Goal: Information Seeking & Learning: Check status

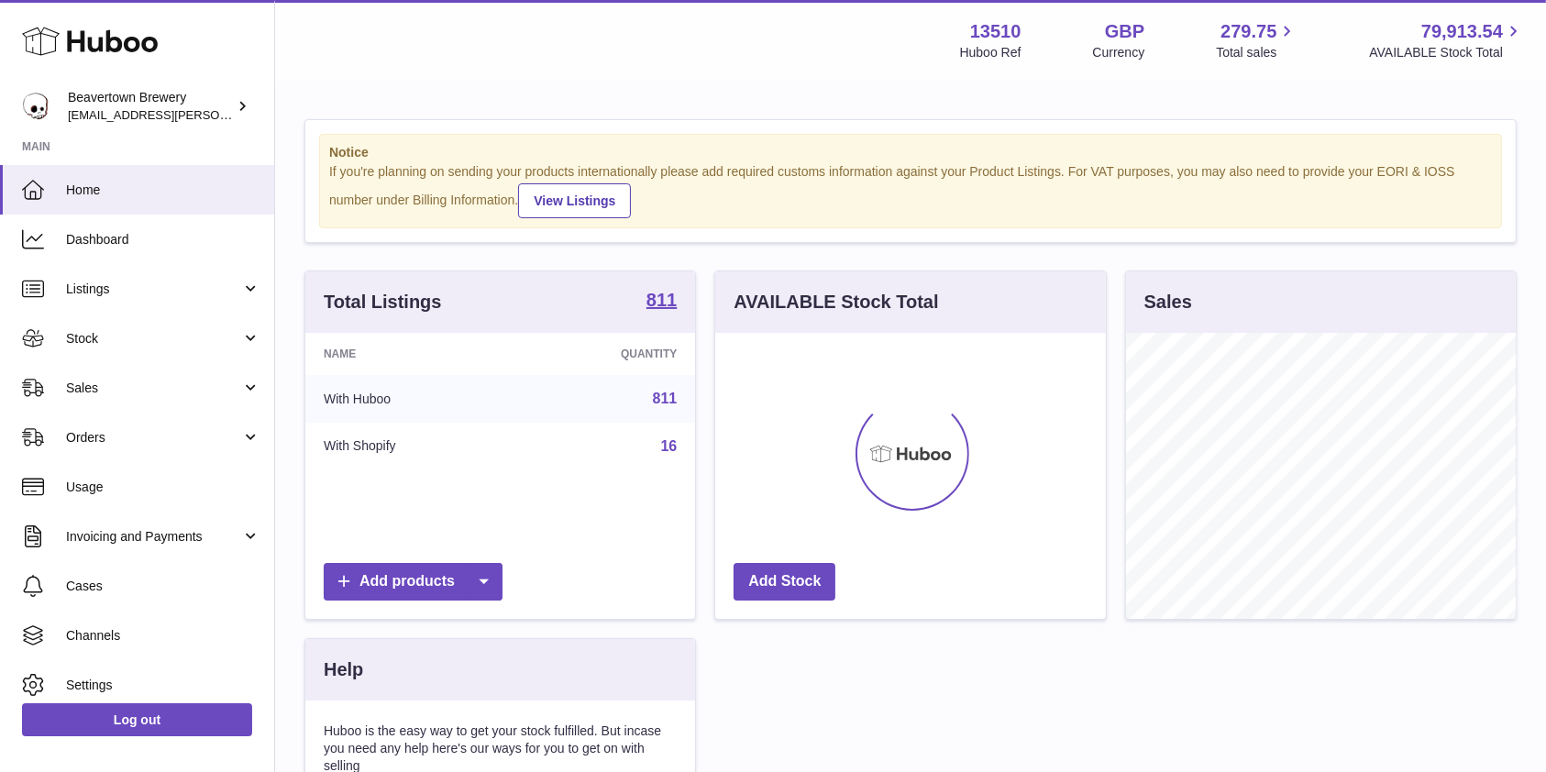
scroll to position [286, 390]
drag, startPoint x: 145, startPoint y: 384, endPoint x: 138, endPoint y: 401, distance: 17.7
click at [145, 384] on span "Sales" at bounding box center [153, 388] width 175 height 17
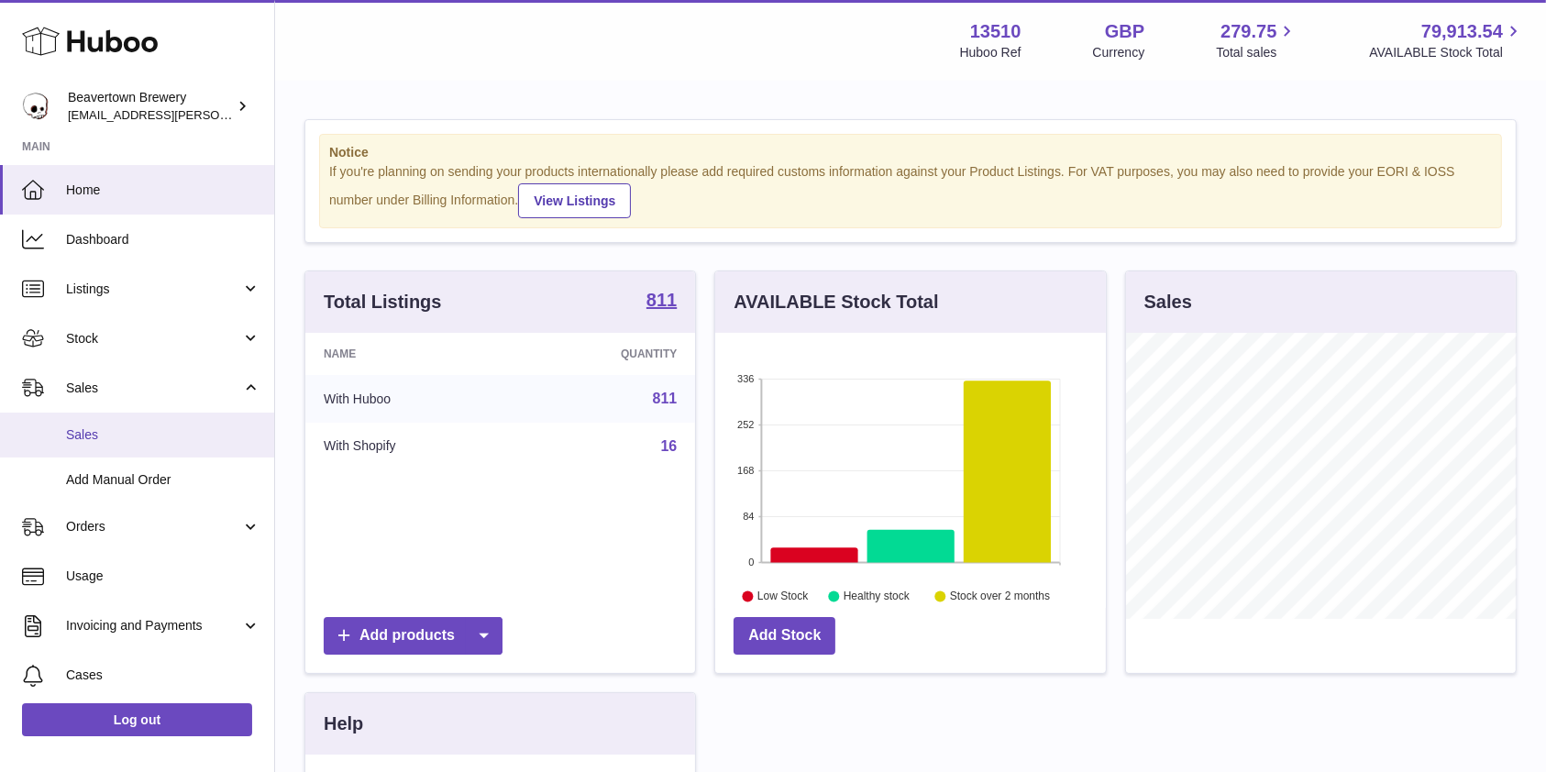
click at [121, 429] on span "Sales" at bounding box center [163, 434] width 194 height 17
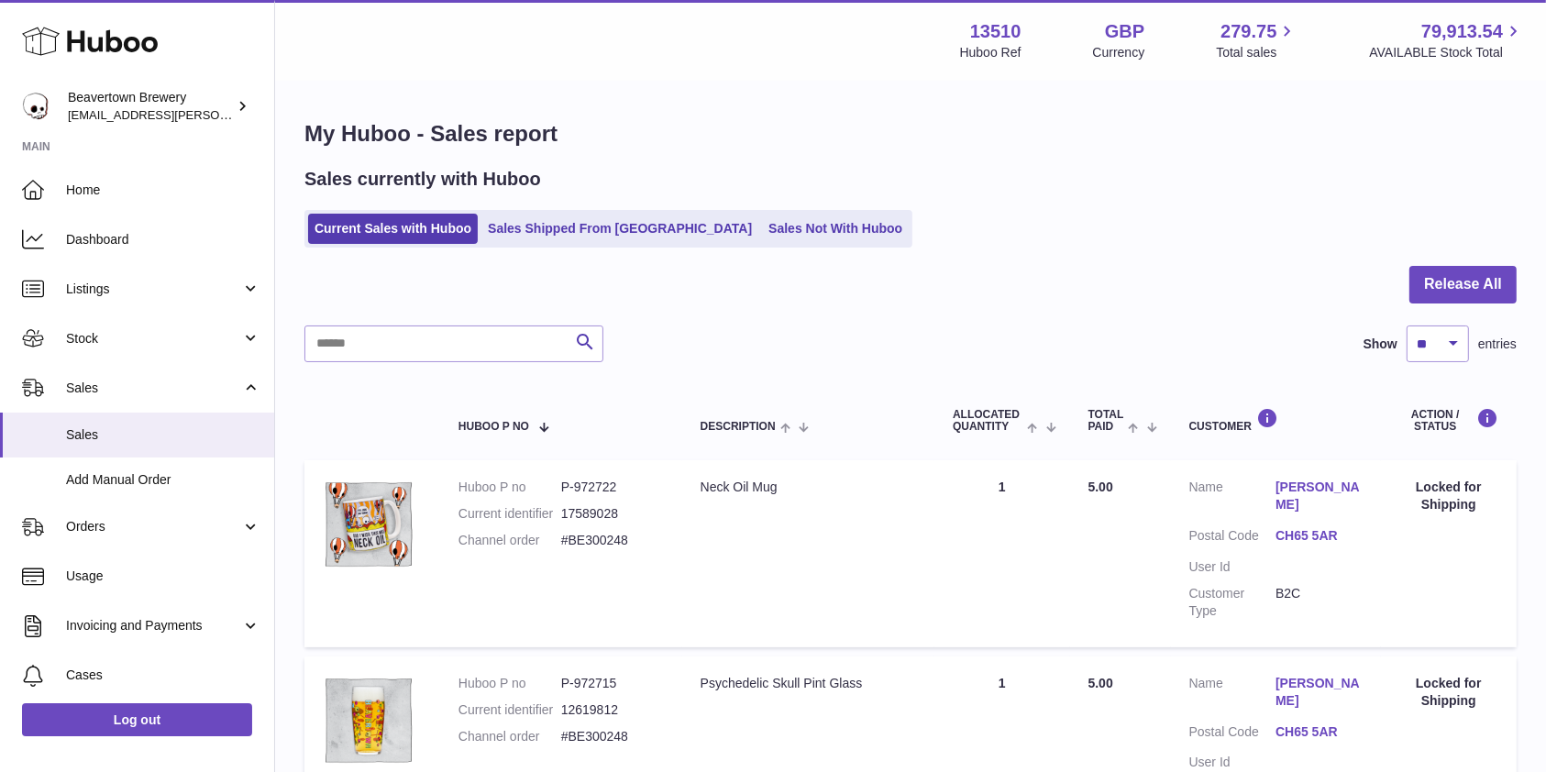
click at [740, 213] on ul "Current Sales with Huboo Sales Shipped From [GEOGRAPHIC_DATA] Sales Not With Hu…" at bounding box center [608, 229] width 608 height 38
click at [762, 237] on link "Sales Not With Huboo" at bounding box center [835, 229] width 147 height 30
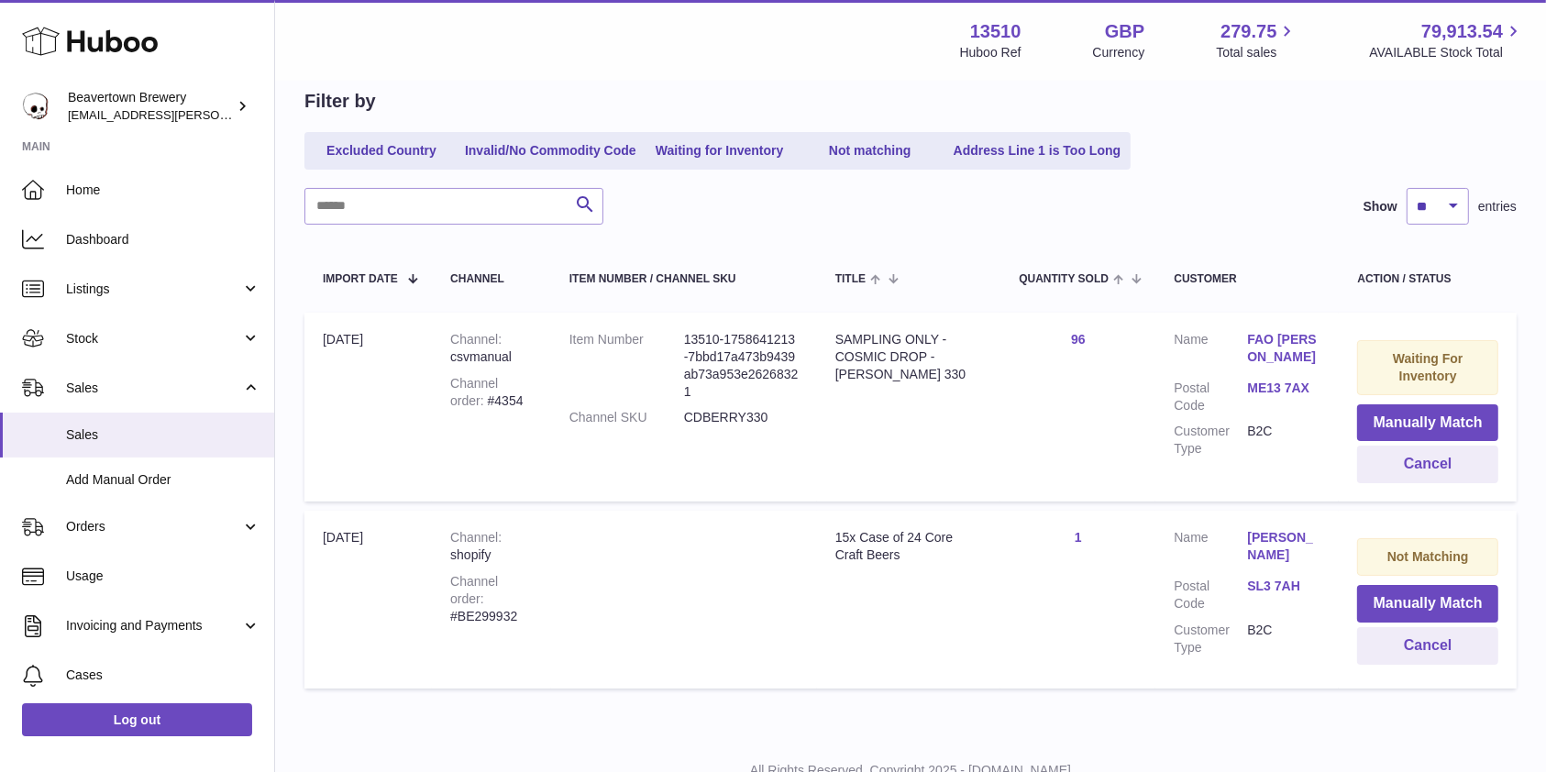
scroll to position [124, 0]
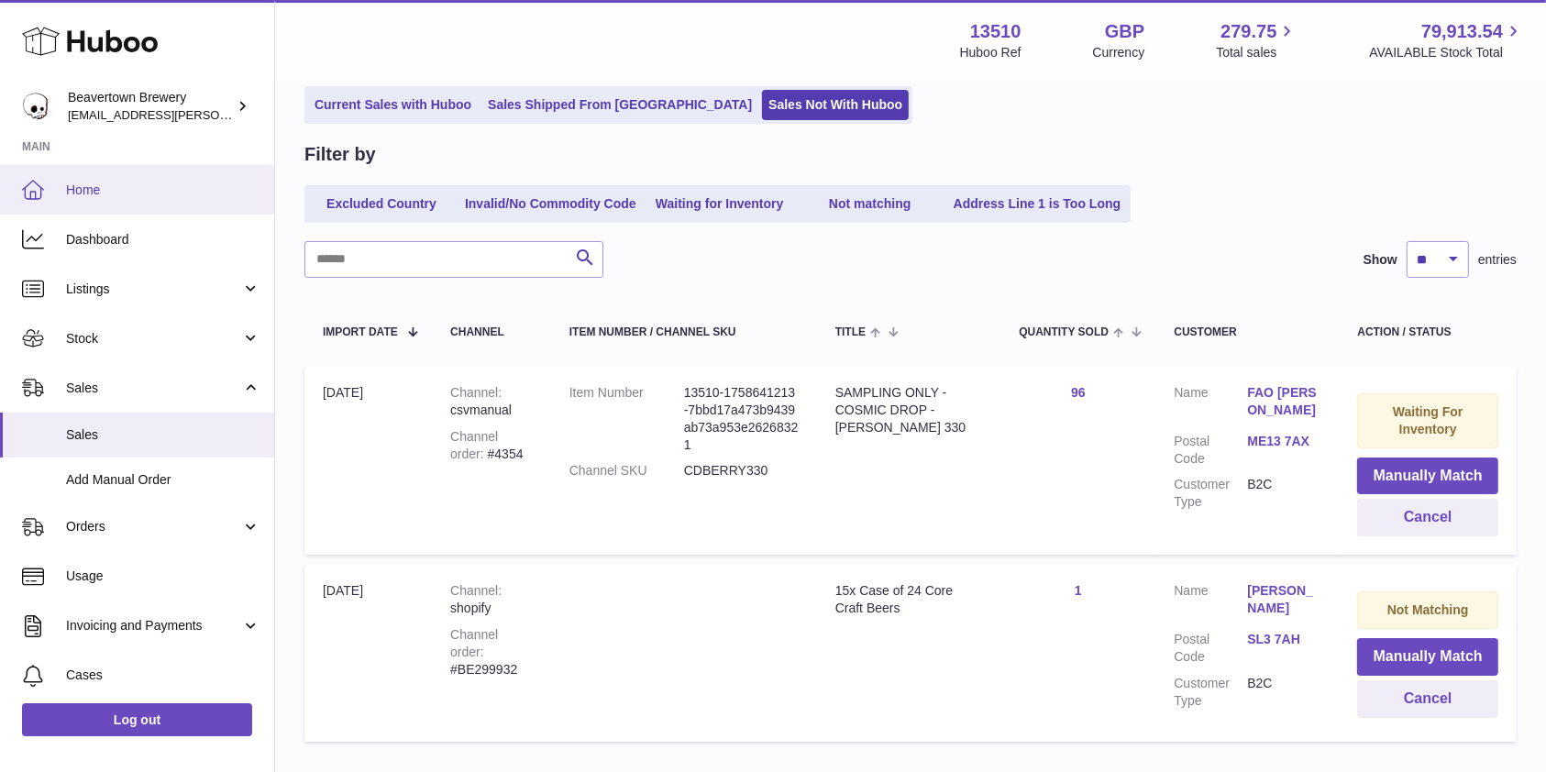
click at [123, 187] on span "Home" at bounding box center [163, 190] width 194 height 17
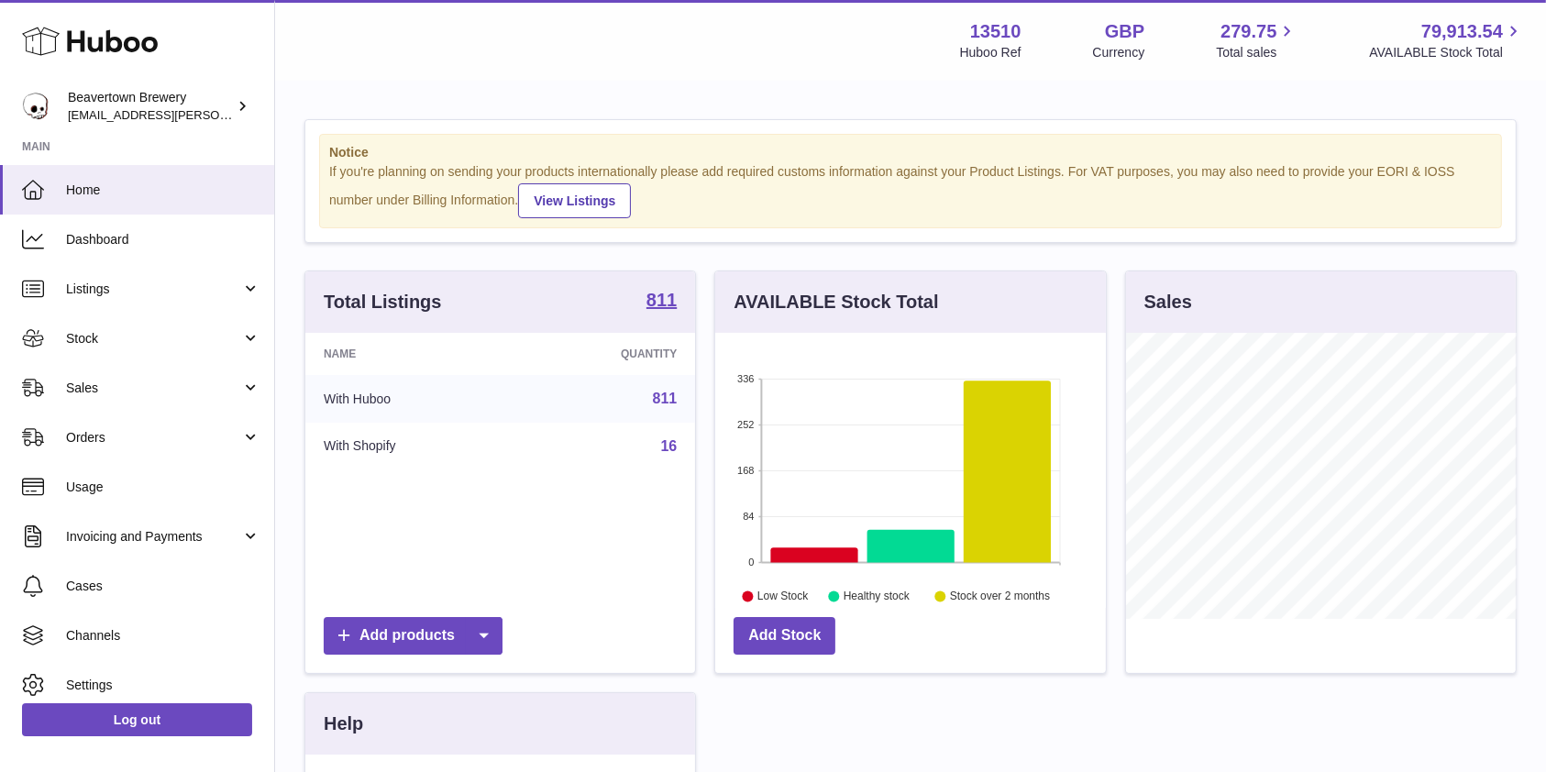
scroll to position [286, 390]
click at [100, 437] on span "Orders" at bounding box center [153, 437] width 175 height 17
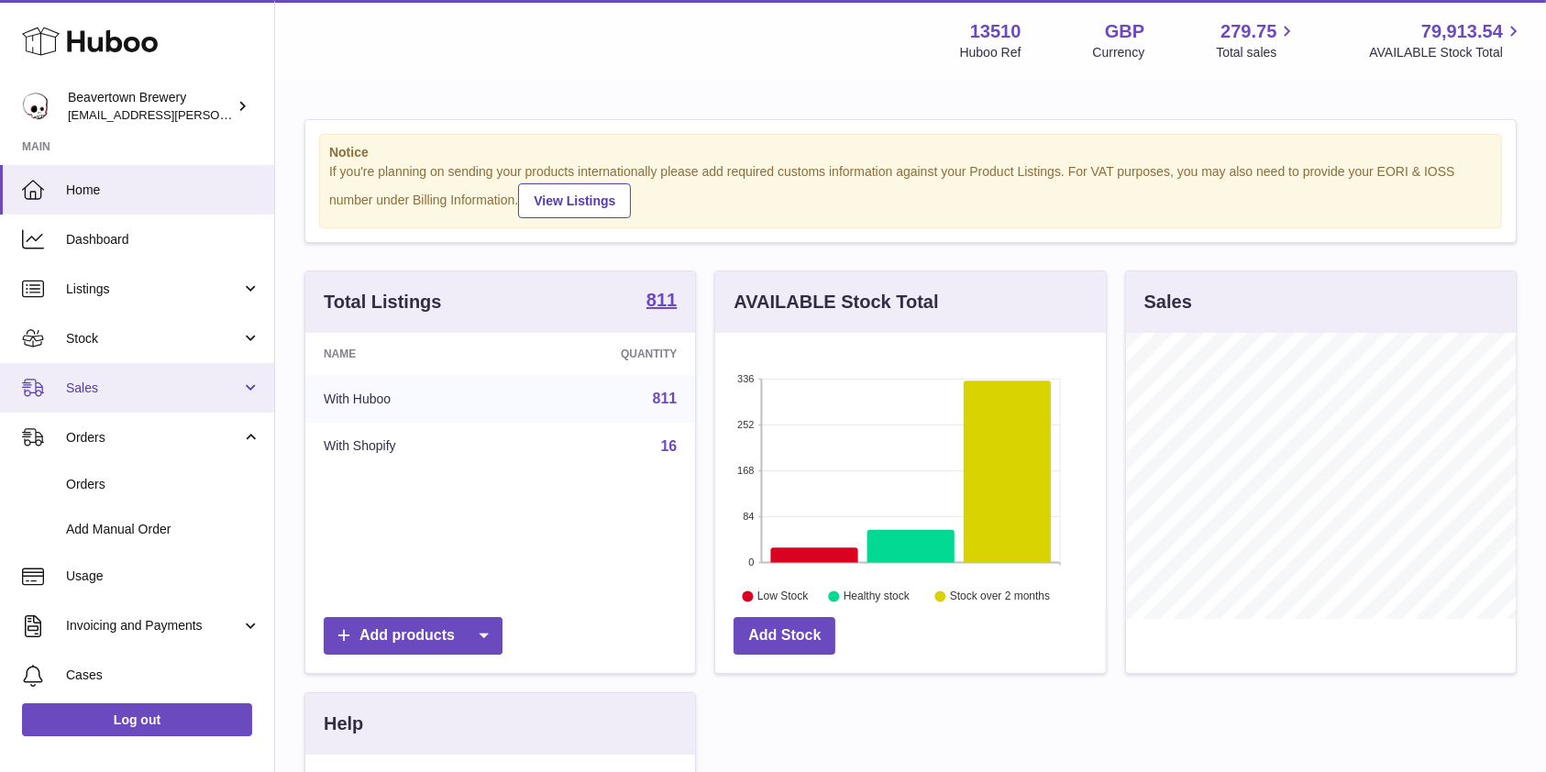
click at [104, 380] on span "Sales" at bounding box center [153, 388] width 175 height 17
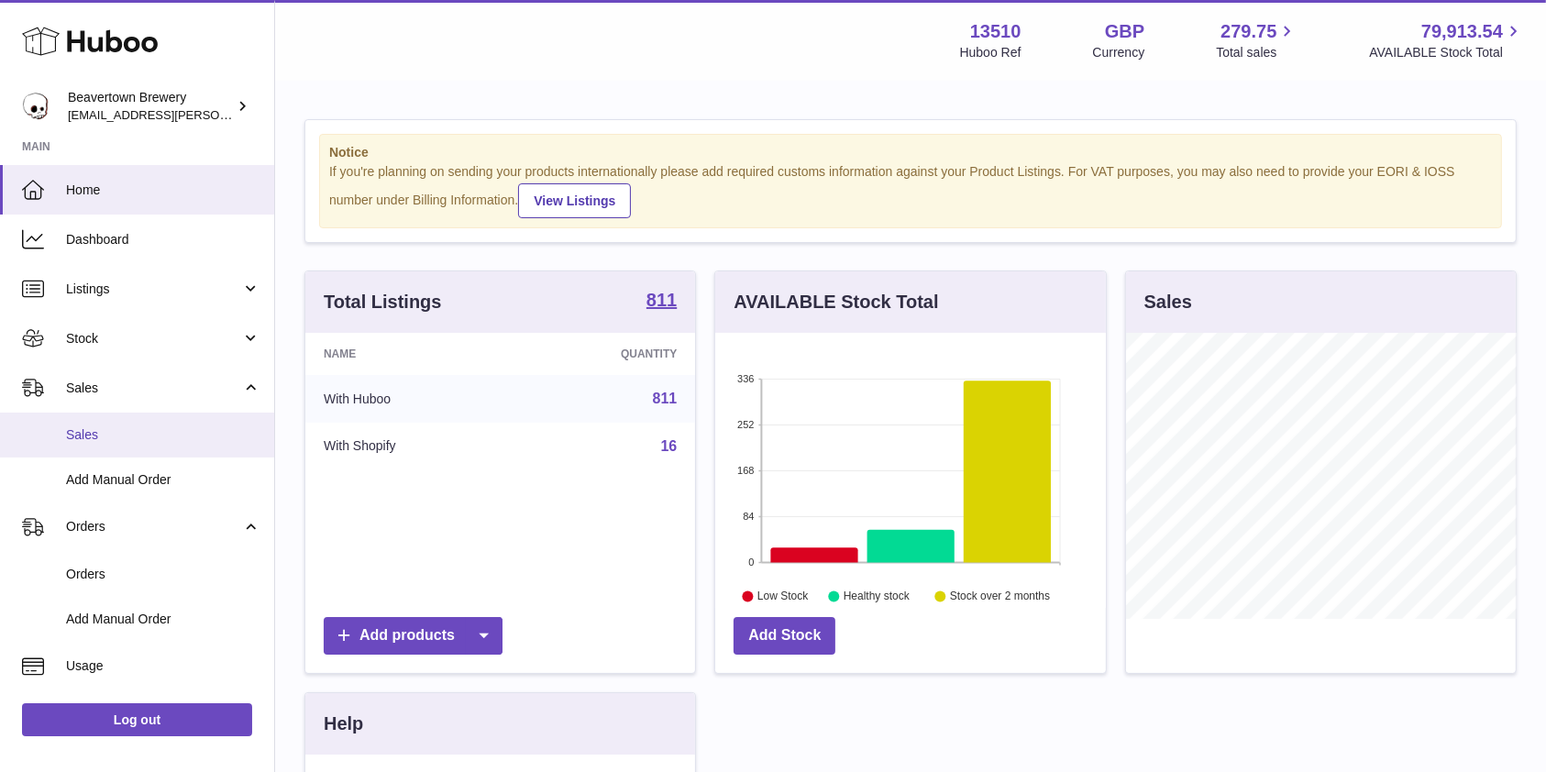
click at [110, 444] on link "Sales" at bounding box center [137, 435] width 274 height 45
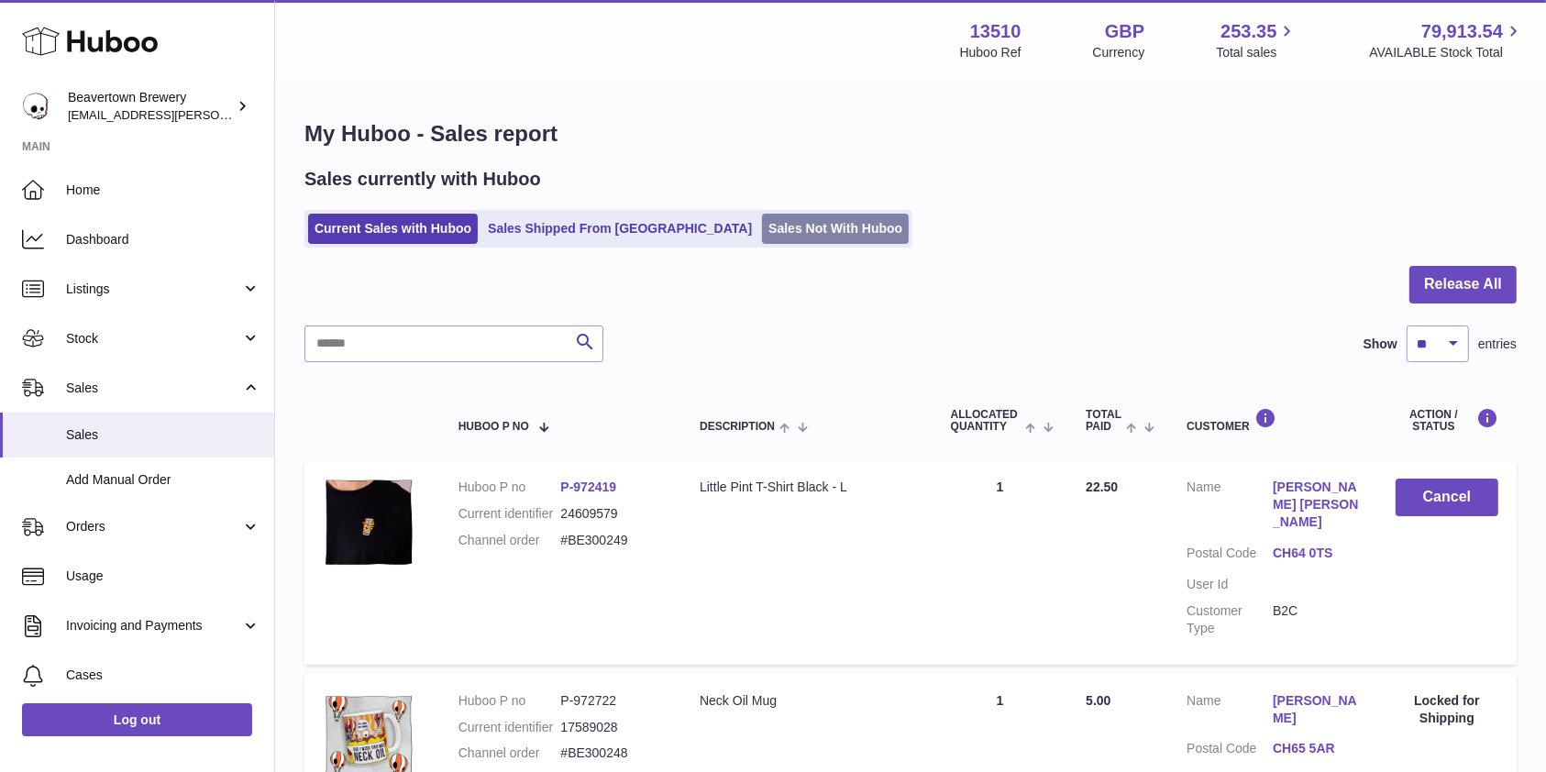
click at [762, 229] on link "Sales Not With Huboo" at bounding box center [835, 229] width 147 height 30
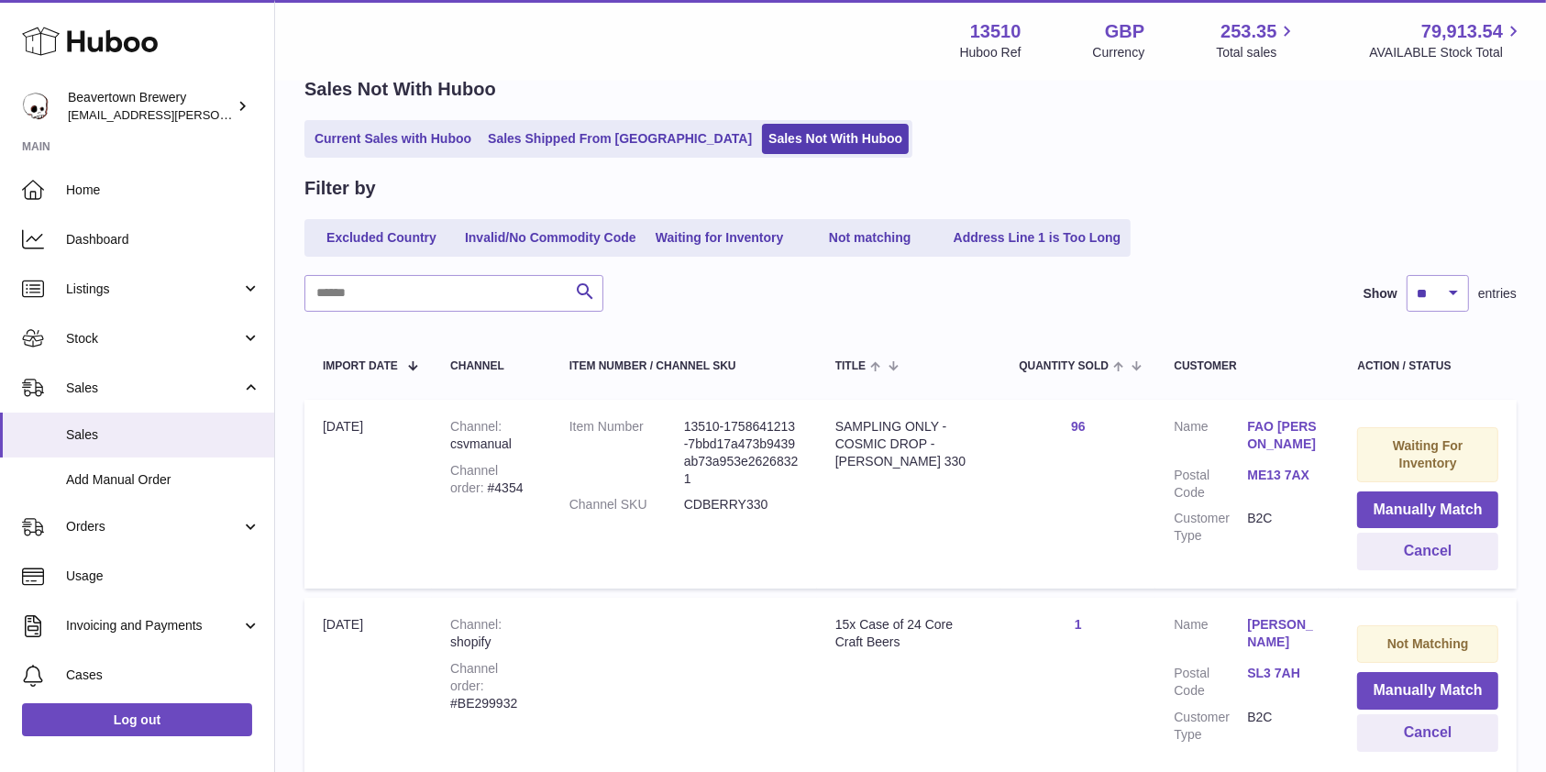
scroll to position [1, 0]
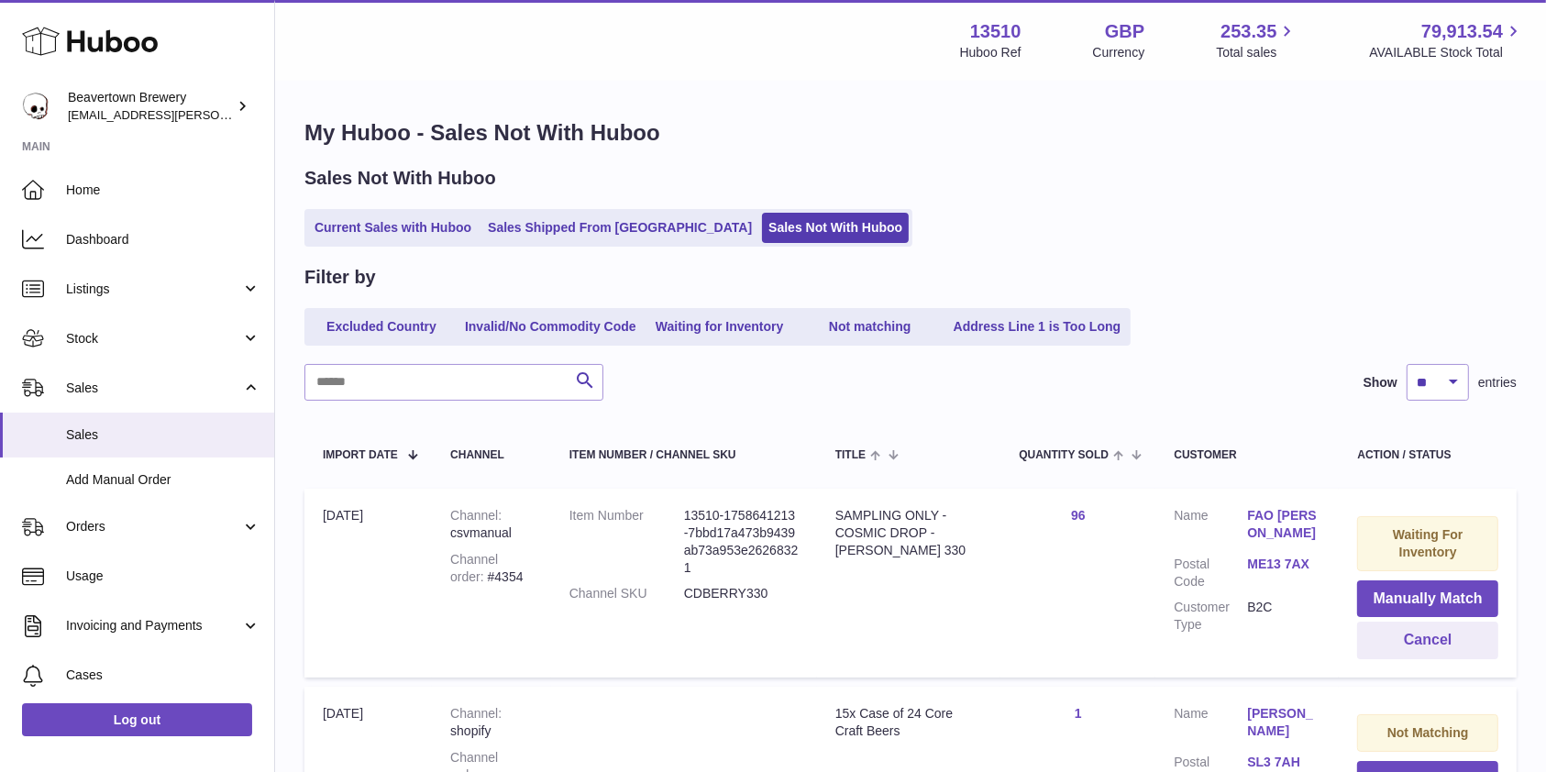
drag, startPoint x: 139, startPoint y: 181, endPoint x: 197, endPoint y: 147, distance: 67.0
click at [139, 182] on span "Home" at bounding box center [163, 190] width 194 height 17
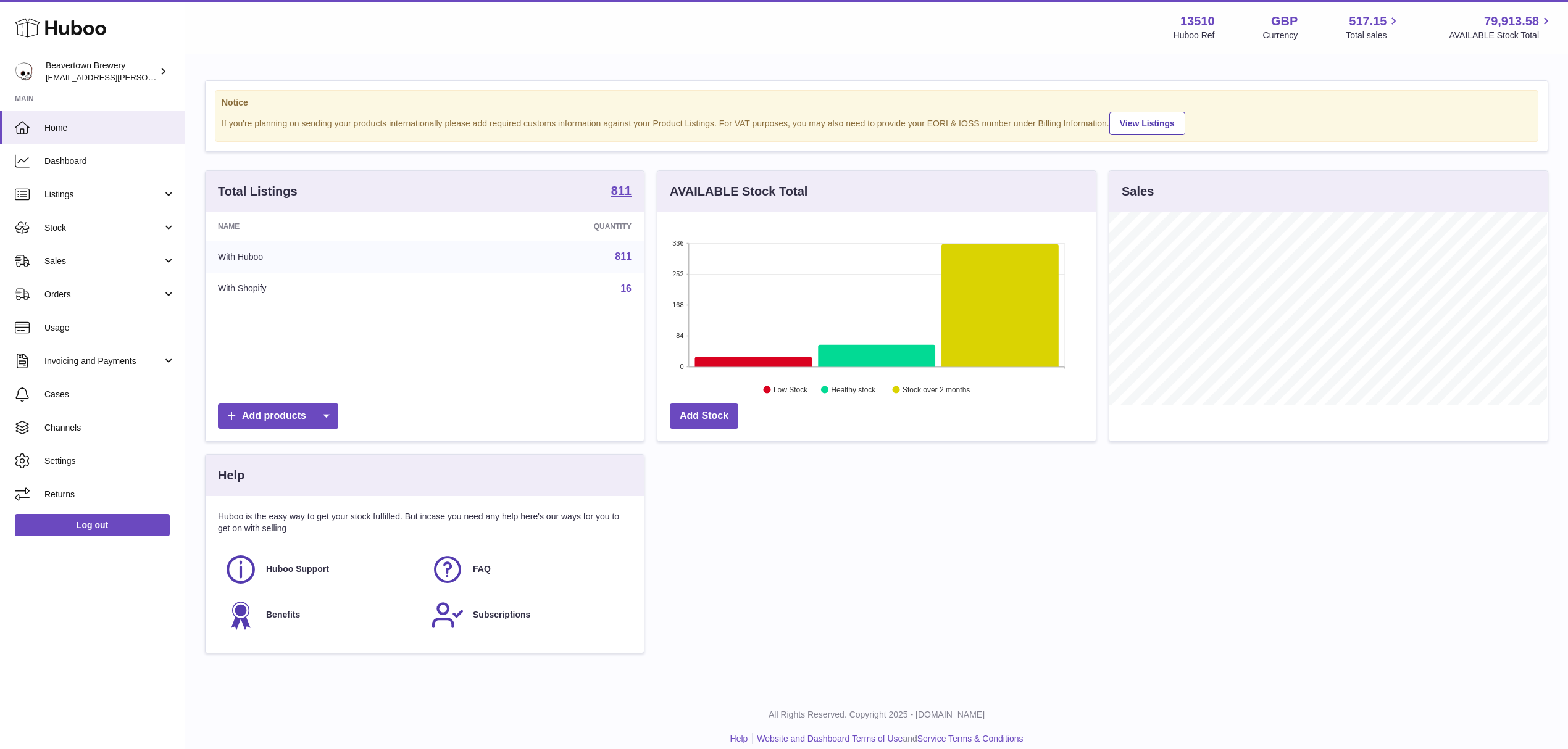
scroll to position [192, 438]
drag, startPoint x: 116, startPoint y: 263, endPoint x: 105, endPoint y: 277, distance: 17.8
click at [116, 263] on span "Sales" at bounding box center [103, 261] width 118 height 11
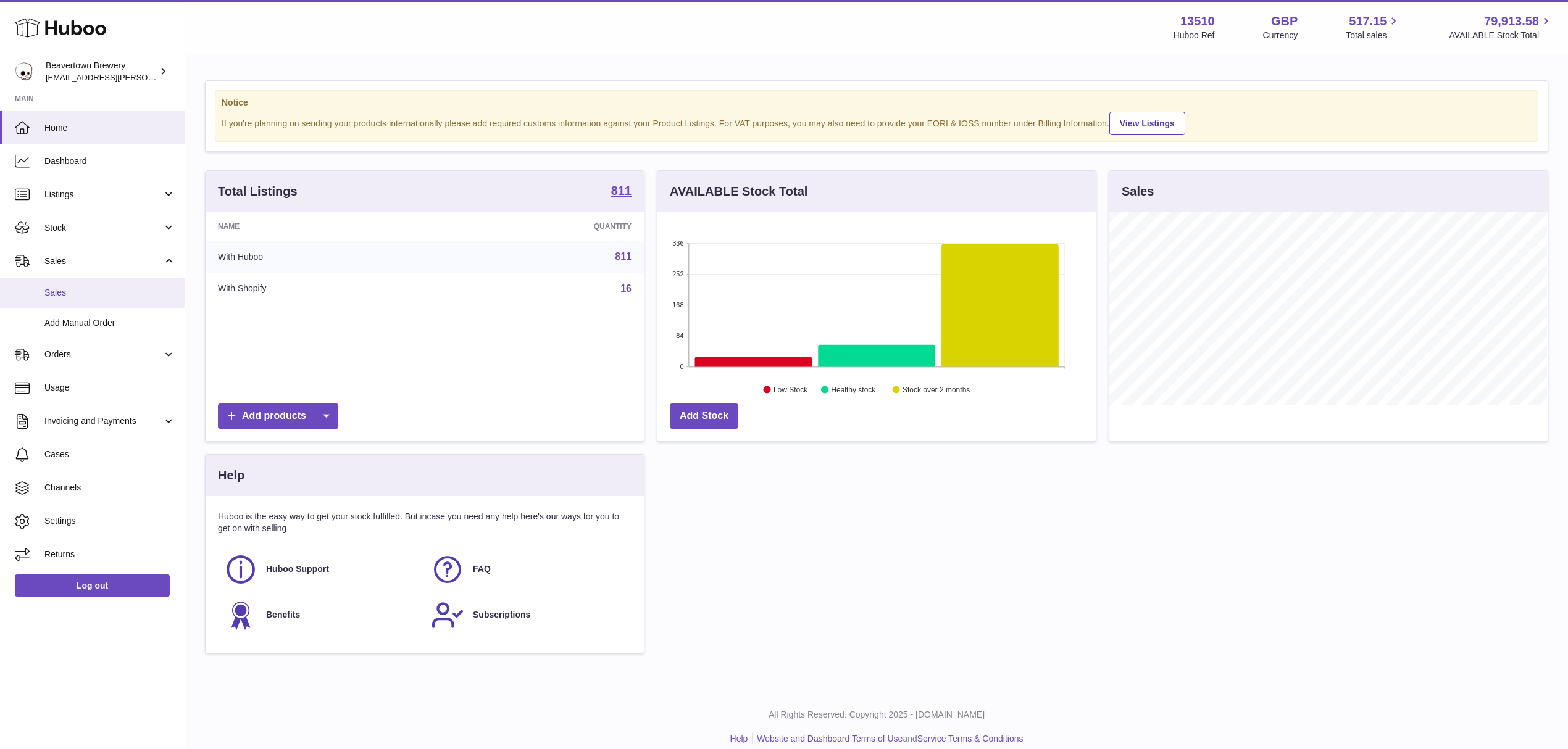
click at [97, 285] on link "Sales" at bounding box center [92, 293] width 184 height 30
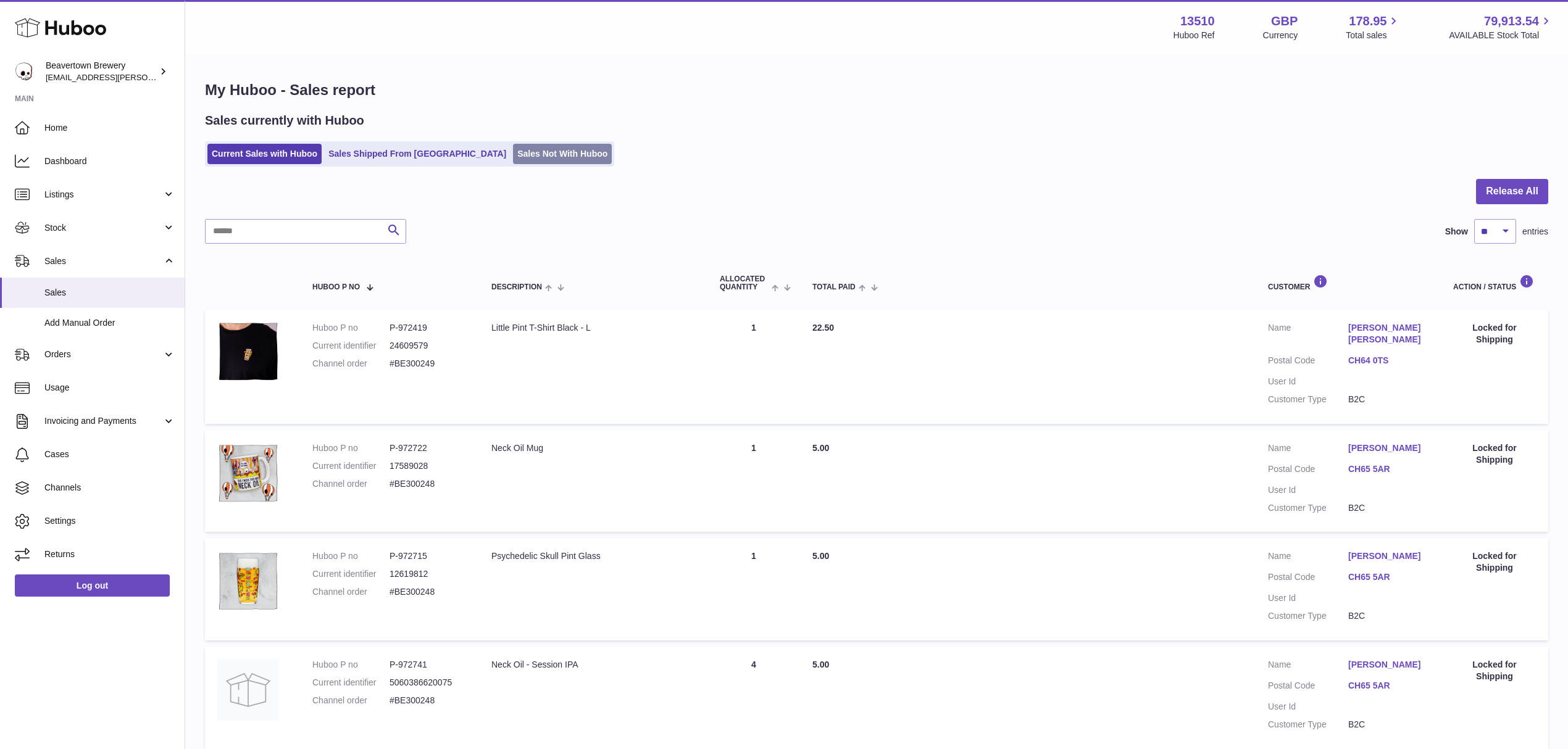
click at [513, 155] on link "Sales Not With Huboo" at bounding box center [562, 154] width 99 height 20
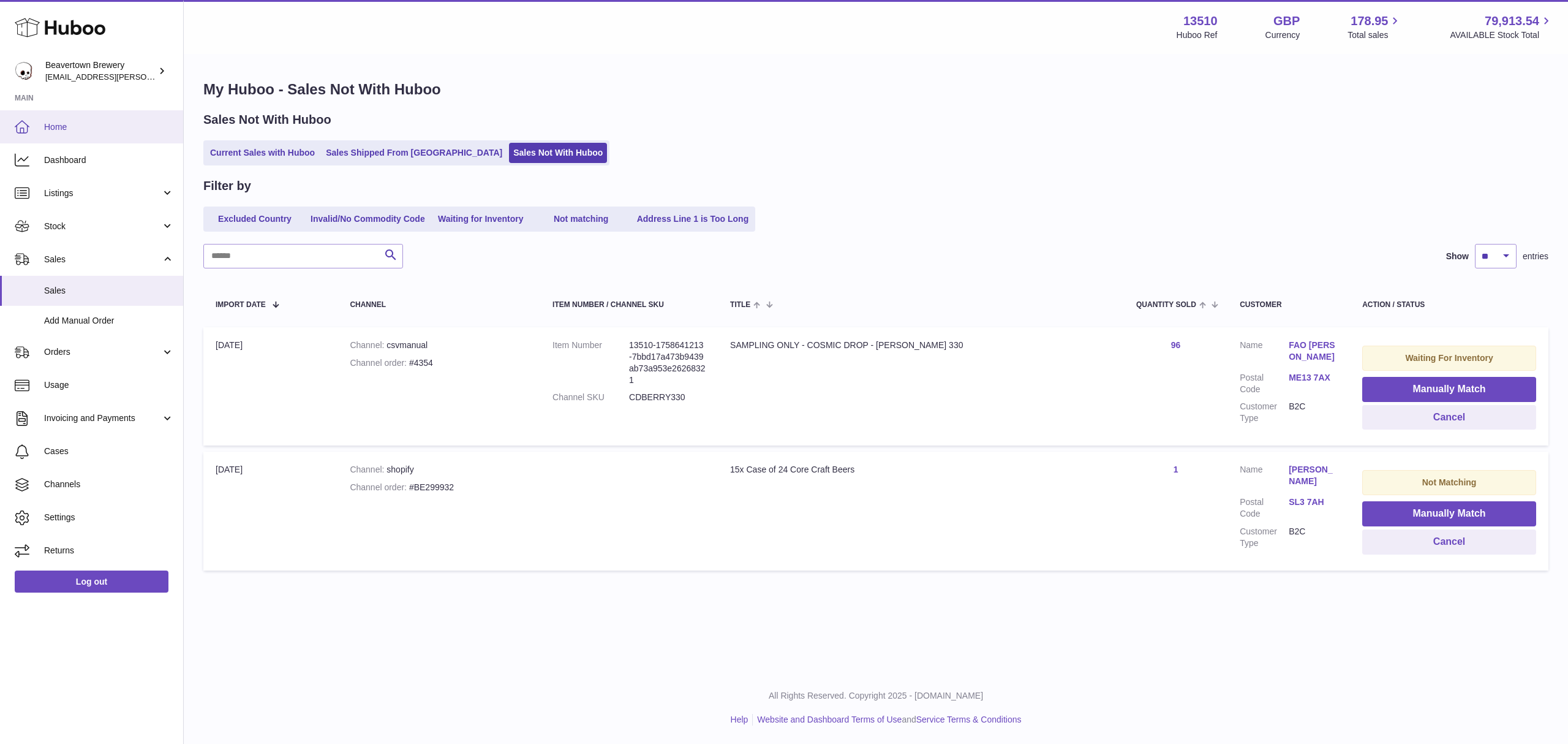
click at [71, 122] on span "Home" at bounding box center [109, 127] width 130 height 11
